Goal: Task Accomplishment & Management: Manage account settings

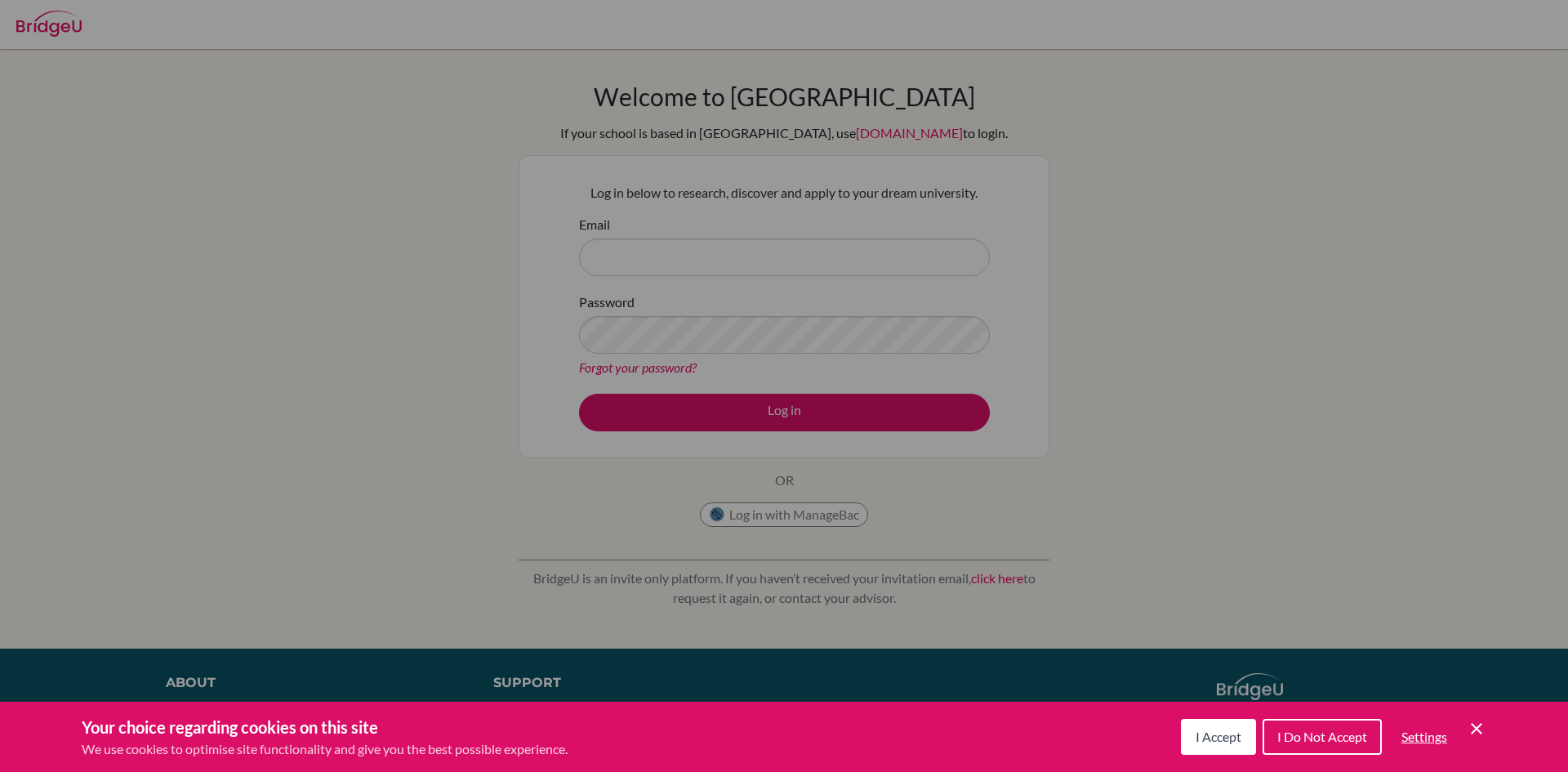
click at [1202, 730] on span "I Accept" at bounding box center [1218, 736] width 46 height 16
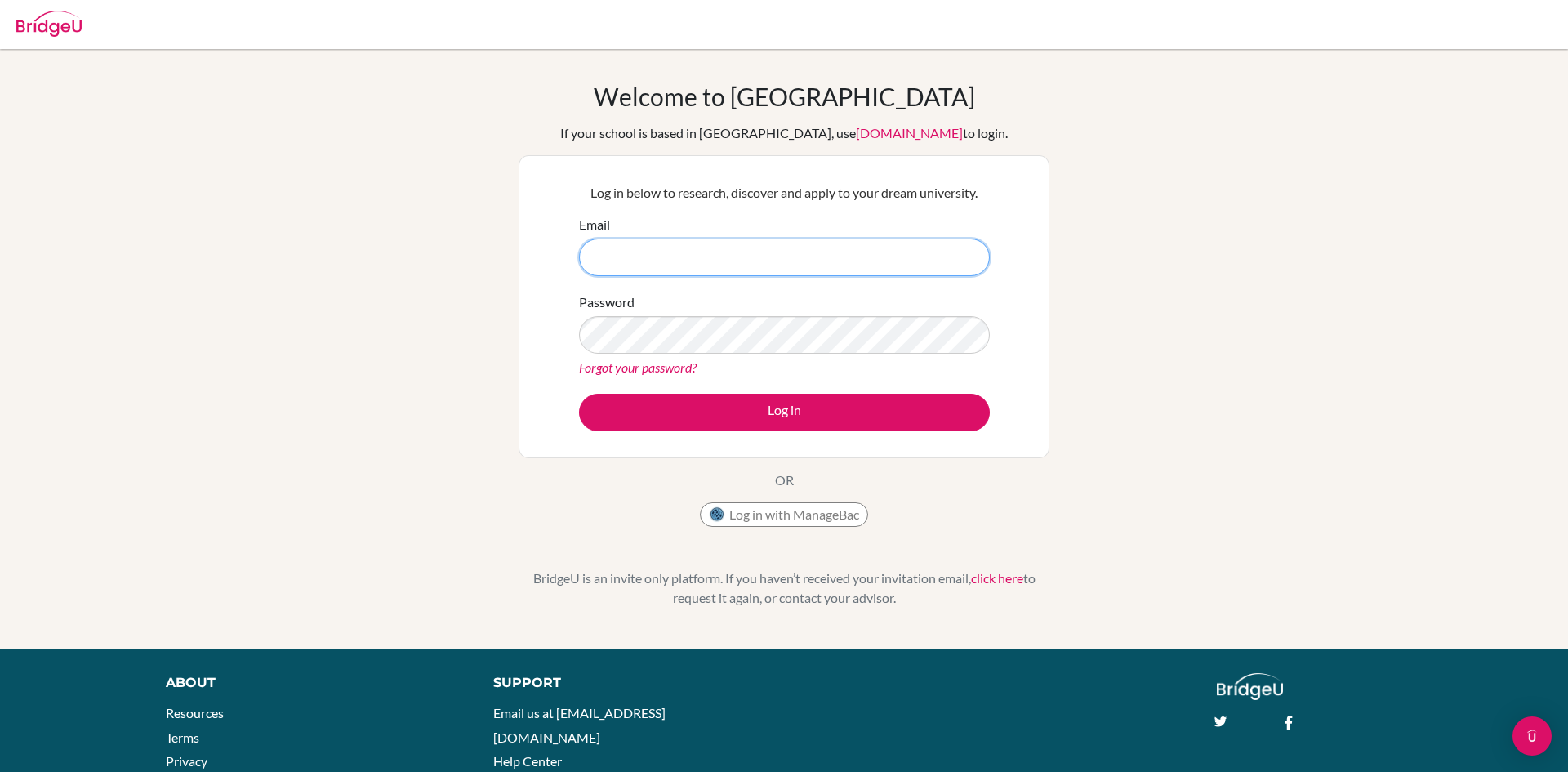
click at [750, 250] on input "Email" at bounding box center [784, 256] width 411 height 37
type input "[EMAIL_ADDRESS][DOMAIN_NAME]"
click at [721, 314] on div "Password Forgot your password?" at bounding box center [784, 334] width 411 height 85
click at [579, 393] on button "Log in" at bounding box center [784, 412] width 411 height 37
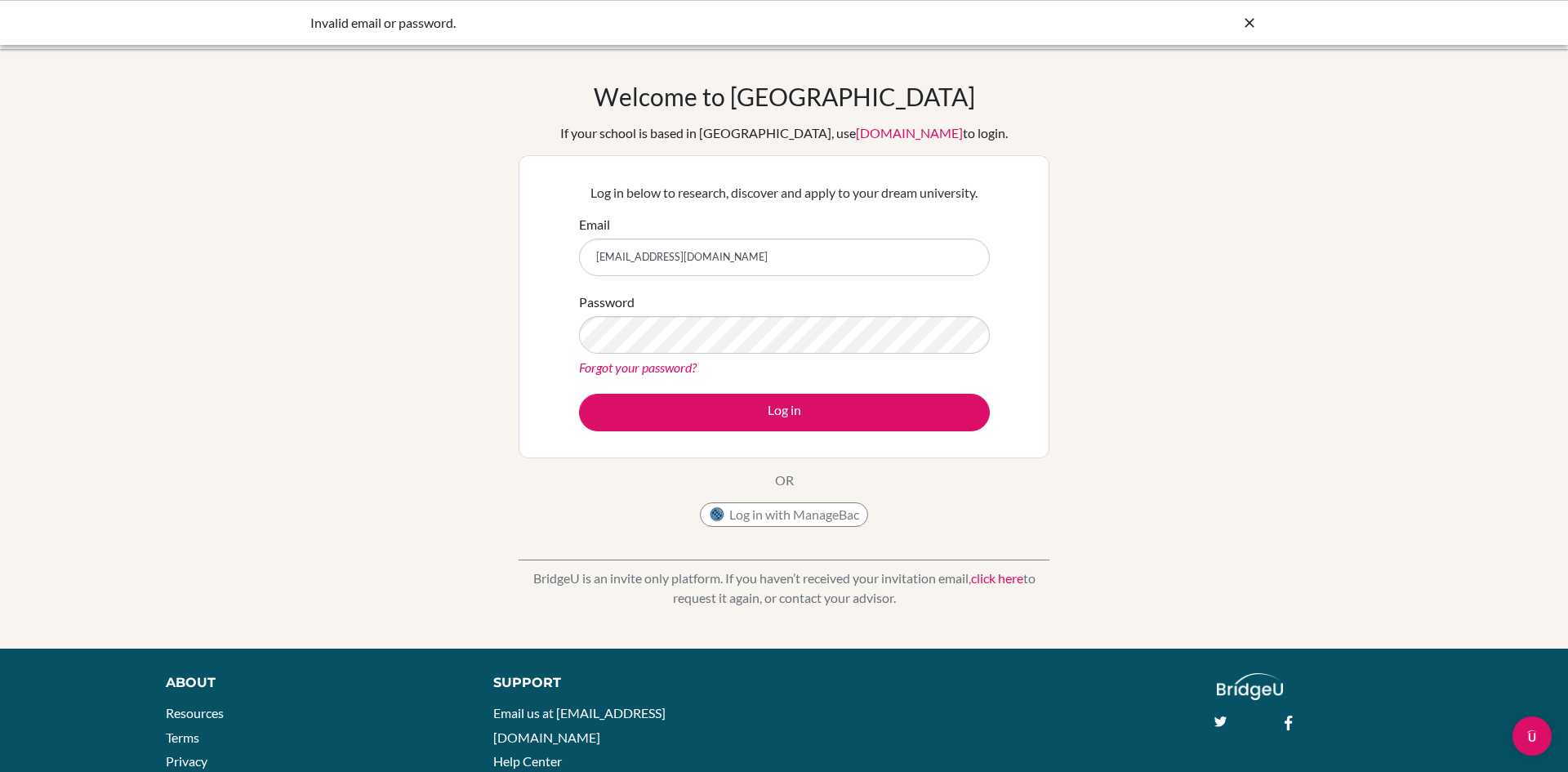
click at [719, 270] on input "[EMAIL_ADDRESS][DOMAIN_NAME]" at bounding box center [784, 256] width 411 height 37
click at [728, 263] on input "27-005@isriga.lv ReallySevereBrainDmg" at bounding box center [784, 256] width 411 height 37
type input "[EMAIL_ADDRESS][DOMAIN_NAME]"
click at [579, 393] on button "Log in" at bounding box center [784, 412] width 411 height 37
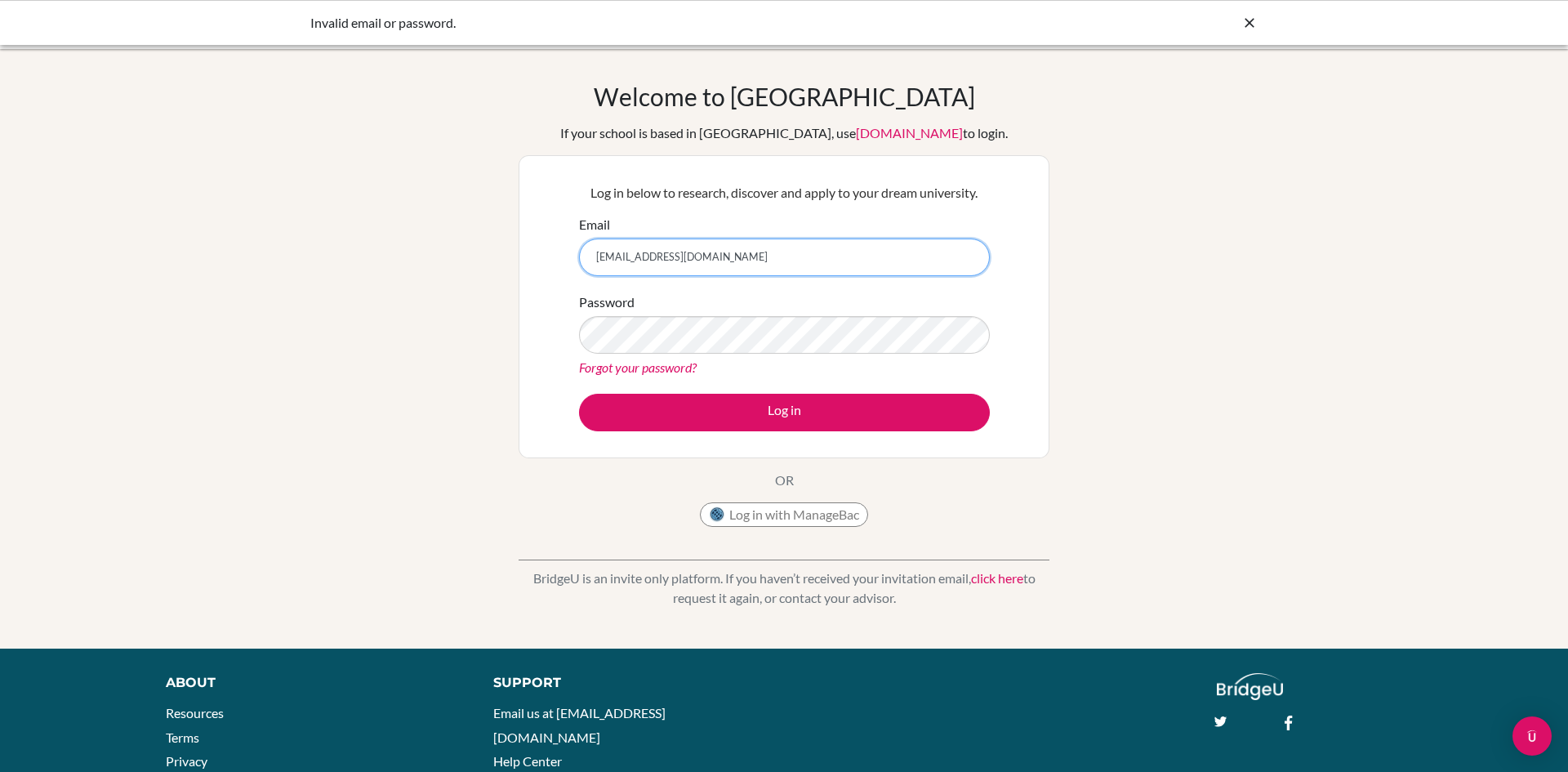
type input "[EMAIL_ADDRESS][DOMAIN_NAME]"
